Goal: Task Accomplishment & Management: Use online tool/utility

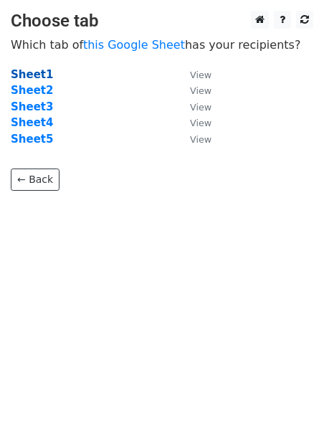
click at [40, 78] on strong "Sheet1" at bounding box center [32, 74] width 42 height 13
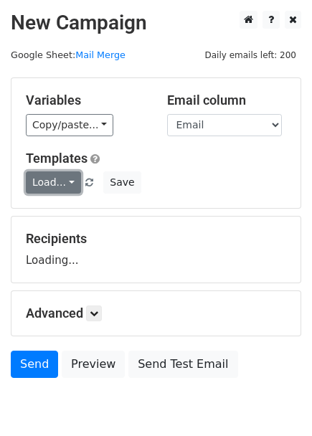
click at [71, 183] on link "Load..." at bounding box center [53, 182] width 55 height 22
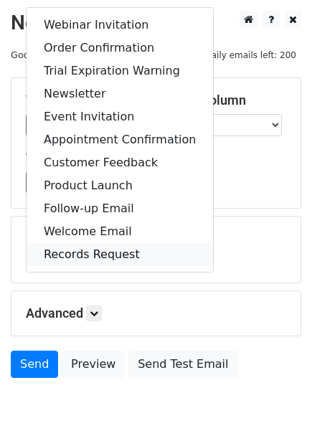
click at [100, 250] on link "Records Request" at bounding box center [120, 254] width 186 height 23
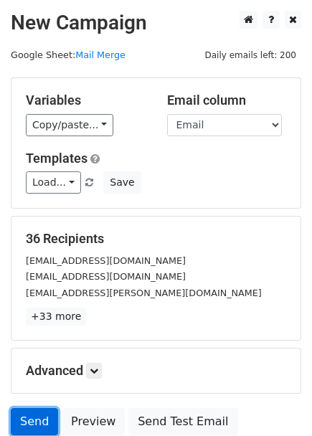
click at [32, 419] on link "Send" at bounding box center [34, 421] width 47 height 27
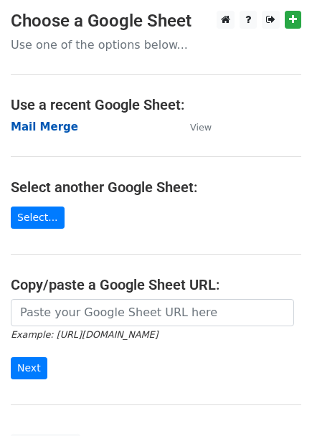
click at [38, 133] on strong "Mail Merge" at bounding box center [44, 126] width 67 height 13
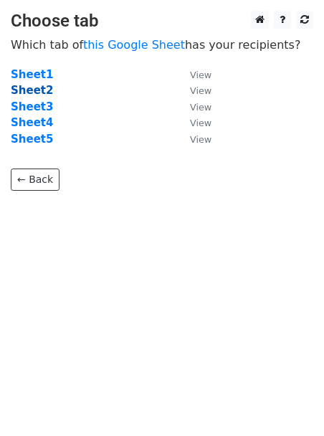
click at [37, 92] on strong "Sheet2" at bounding box center [32, 90] width 42 height 13
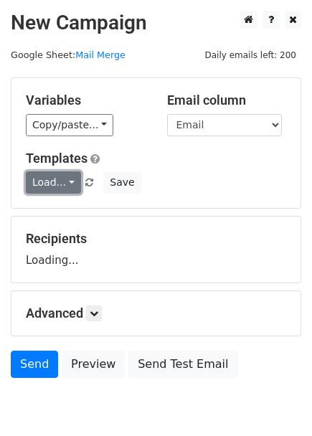
click at [49, 188] on link "Load..." at bounding box center [53, 182] width 55 height 22
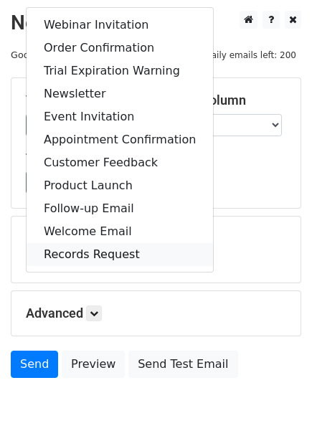
click at [72, 252] on link "Records Request" at bounding box center [120, 254] width 186 height 23
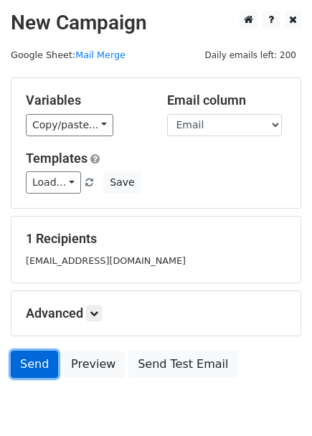
click at [28, 360] on link "Send" at bounding box center [34, 364] width 47 height 27
